Goal: Task Accomplishment & Management: Complete application form

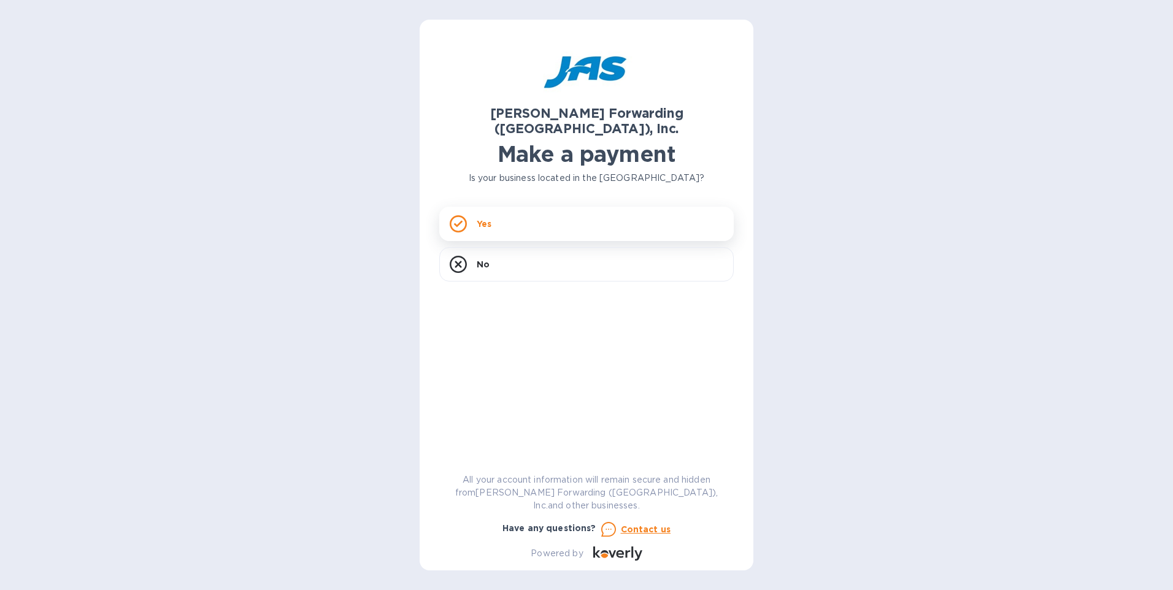
click at [542, 207] on div "Yes" at bounding box center [586, 224] width 295 height 34
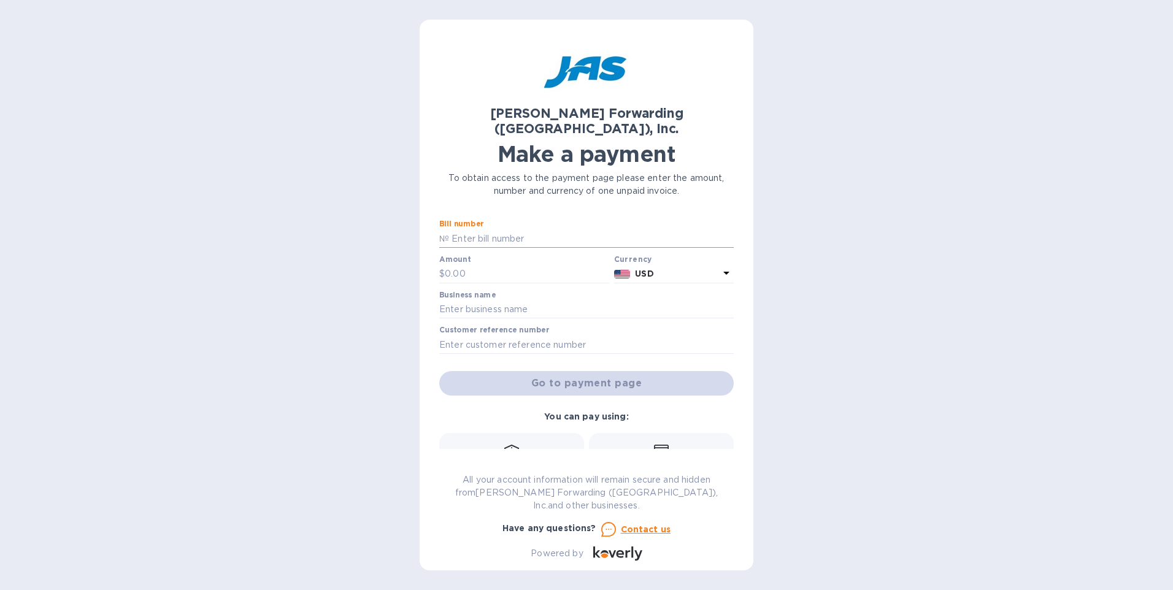
click at [490, 230] on input "text" at bounding box center [591, 239] width 285 height 18
type input "MIA503378771"
type input "2,750"
type input "CDM USA INC."
type input "CDMUSAPDQ"
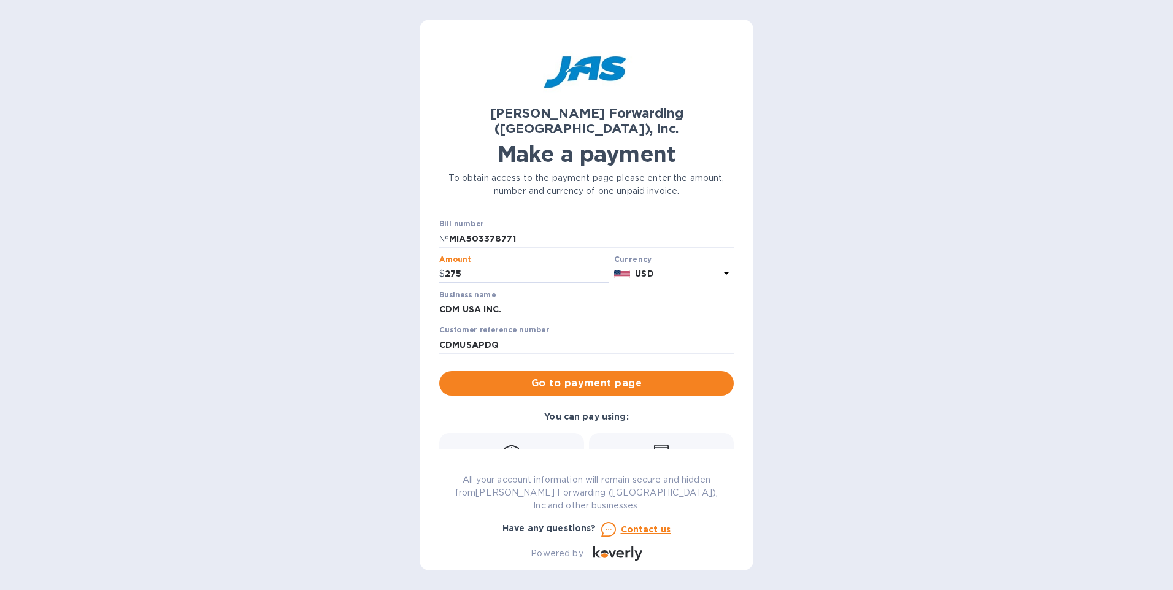
type input "2,750"
click at [660, 445] on icon at bounding box center [661, 450] width 15 height 11
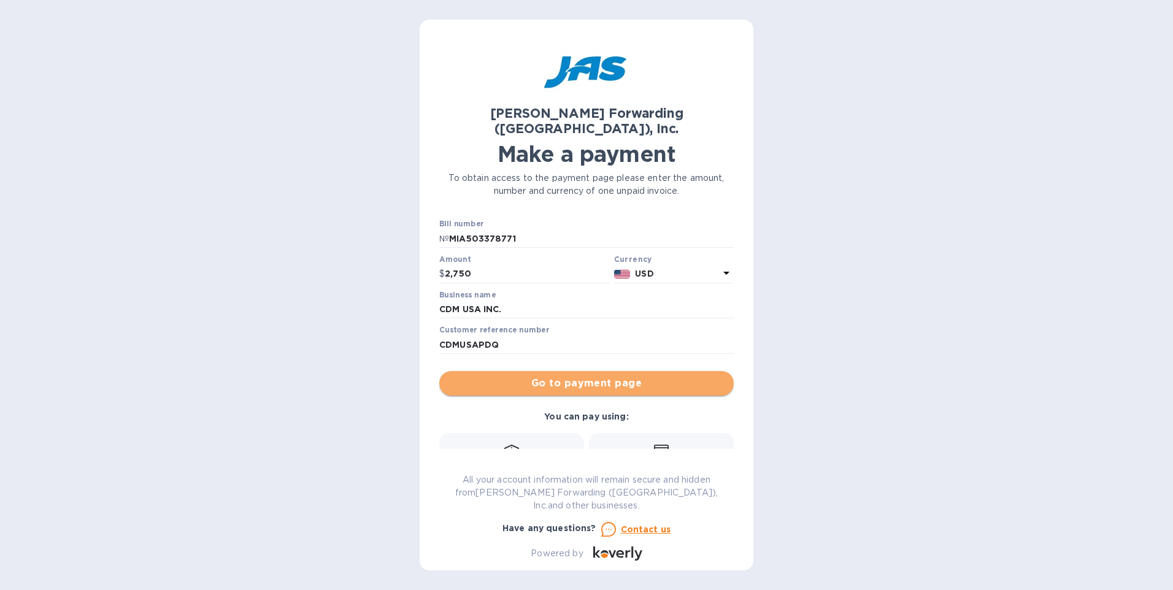
click at [601, 376] on span "Go to payment page" at bounding box center [586, 383] width 275 height 15
